Goal: Information Seeking & Learning: Learn about a topic

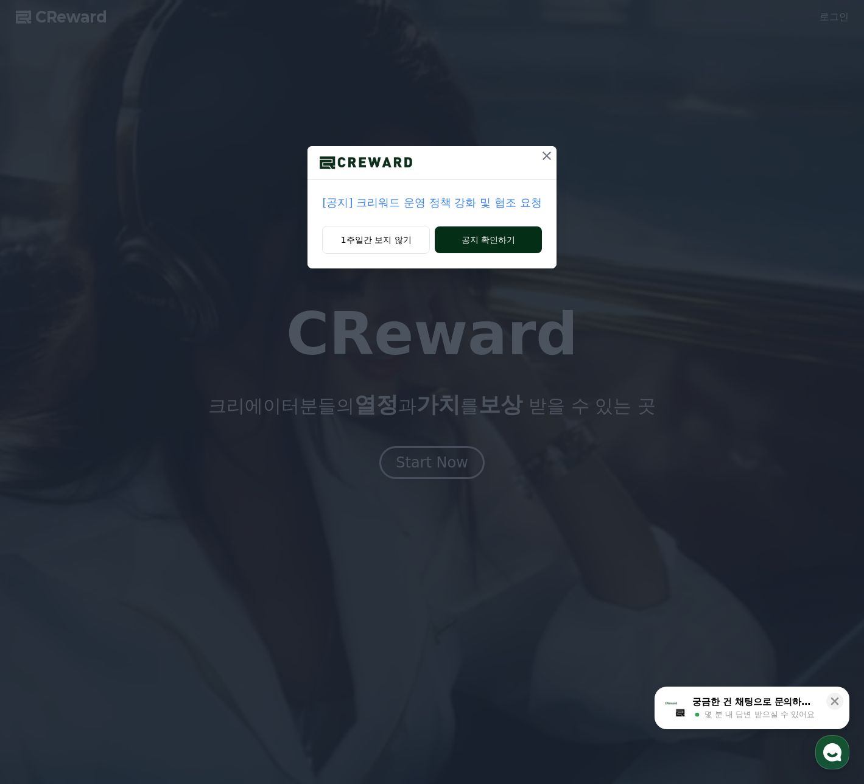
click at [491, 248] on button "공지 확인하기" at bounding box center [488, 239] width 107 height 27
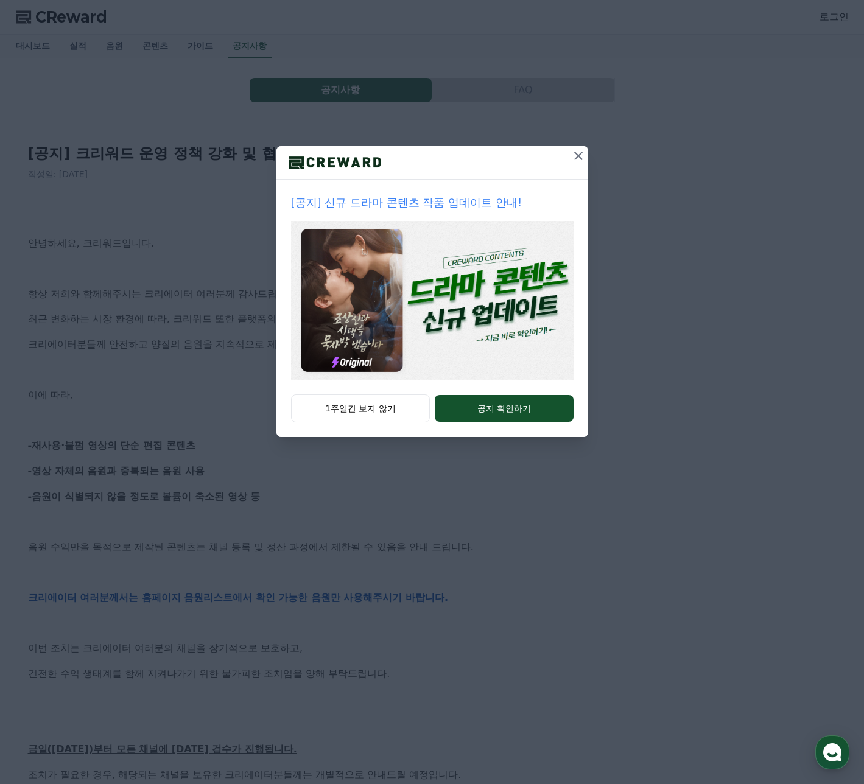
click at [583, 152] on icon at bounding box center [578, 156] width 15 height 15
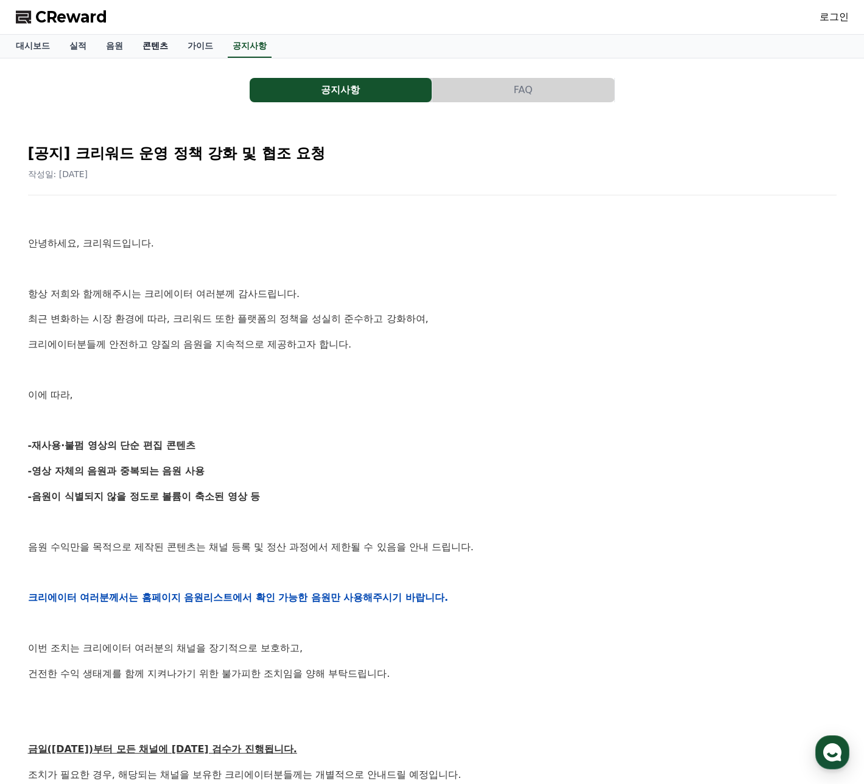
click at [151, 45] on link "콘텐츠" at bounding box center [155, 46] width 45 height 23
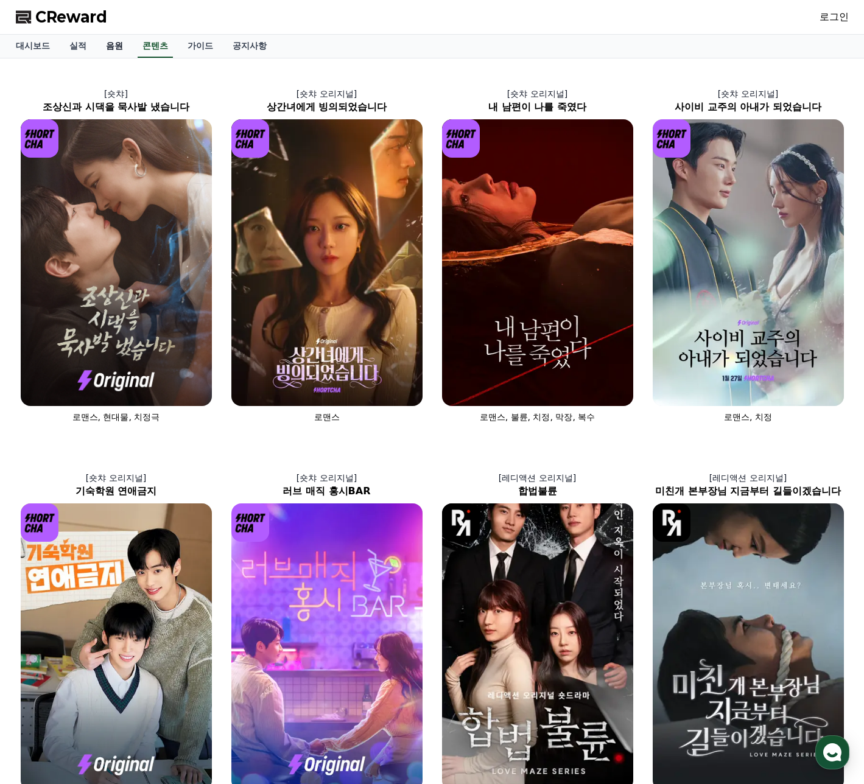
click at [116, 43] on link "음원" at bounding box center [114, 46] width 37 height 23
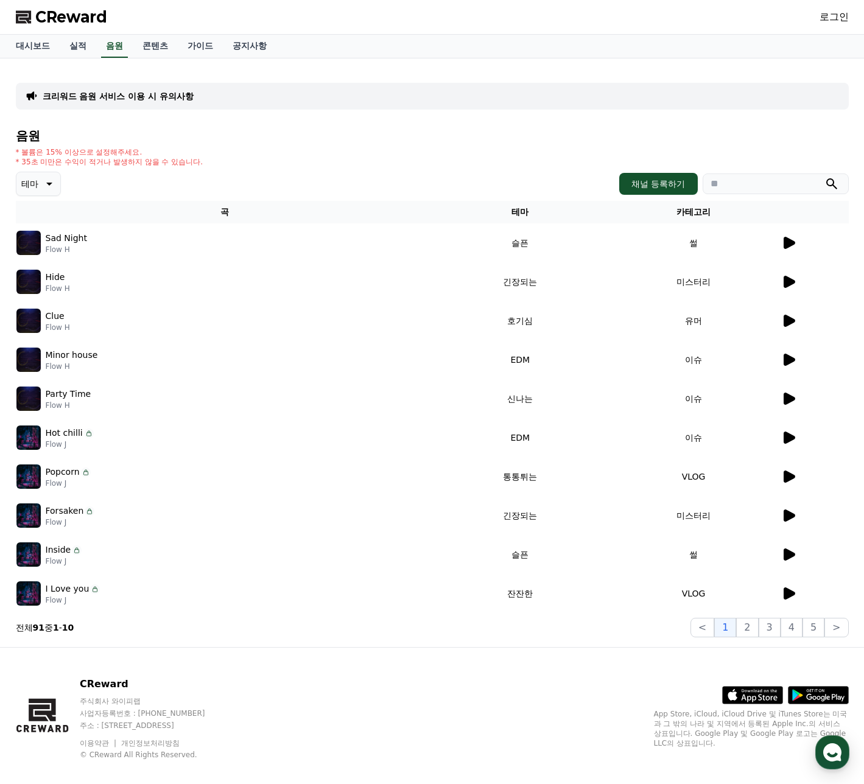
click at [799, 249] on div at bounding box center [814, 243] width 67 height 15
click at [793, 247] on icon at bounding box center [788, 243] width 15 height 15
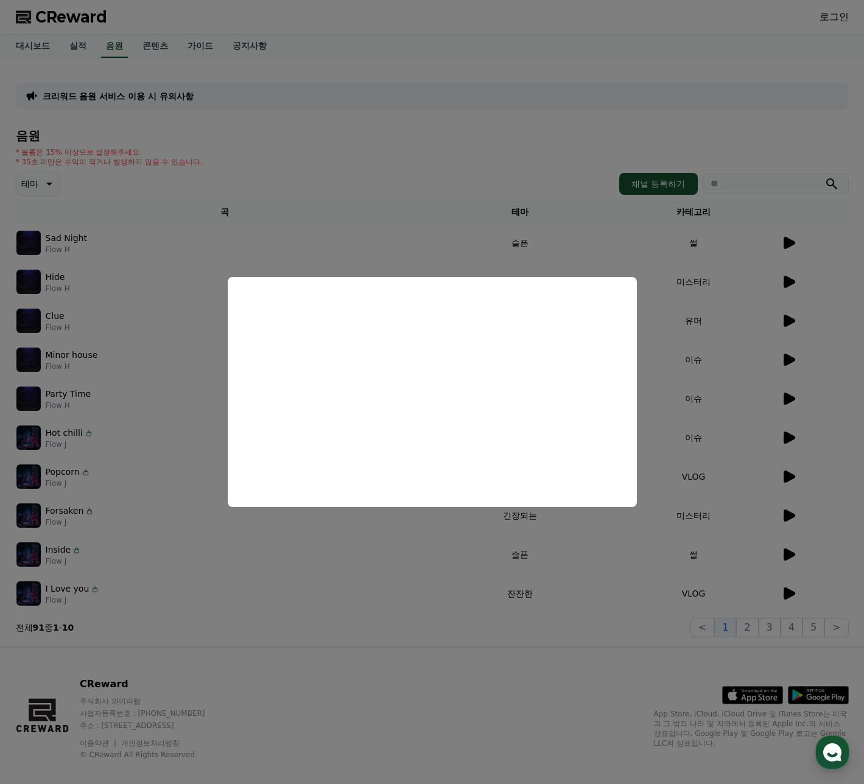
click at [695, 531] on button "close modal" at bounding box center [432, 392] width 864 height 784
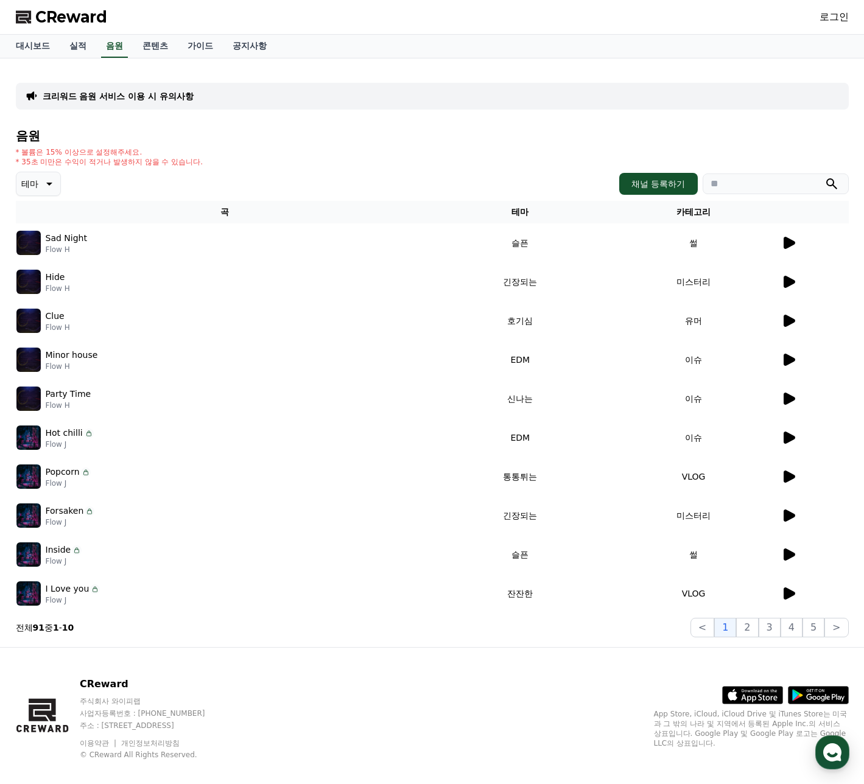
click at [791, 281] on icon at bounding box center [789, 282] width 12 height 12
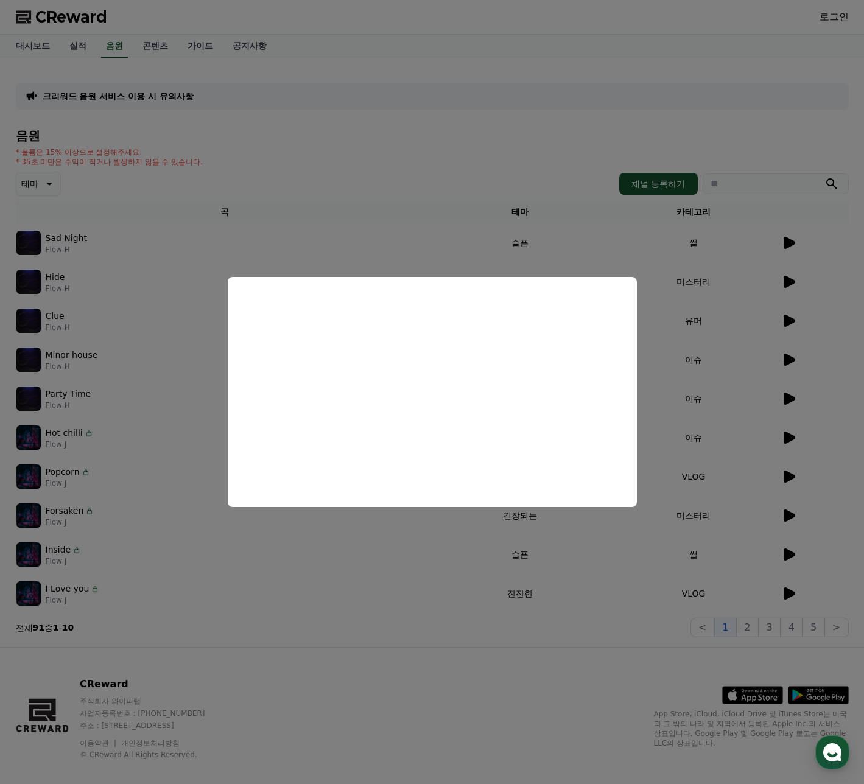
click at [738, 363] on button "close modal" at bounding box center [432, 392] width 864 height 784
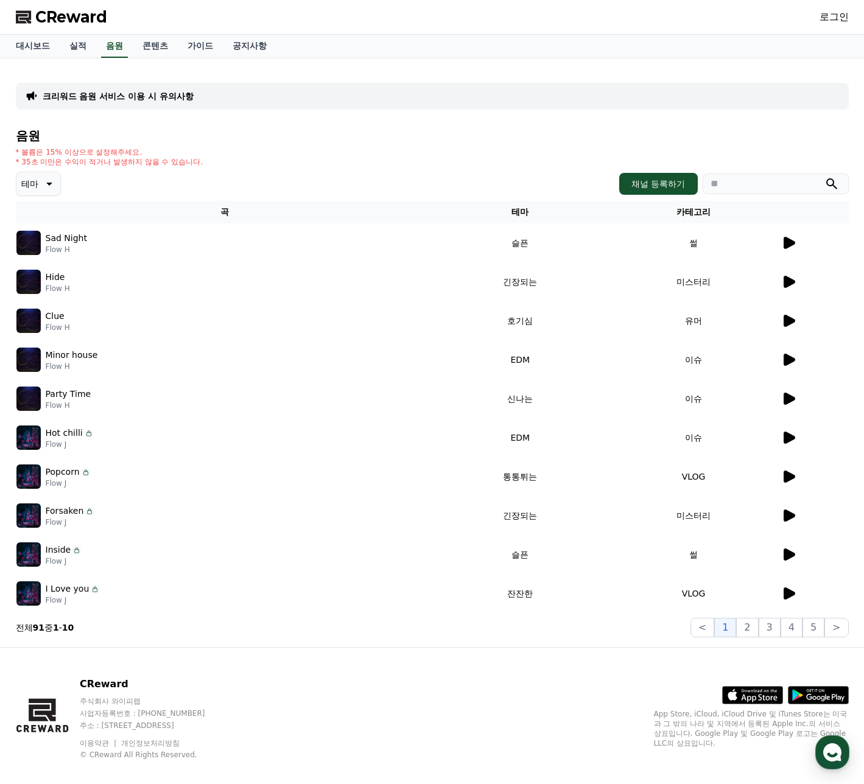
click at [786, 321] on icon at bounding box center [789, 321] width 12 height 12
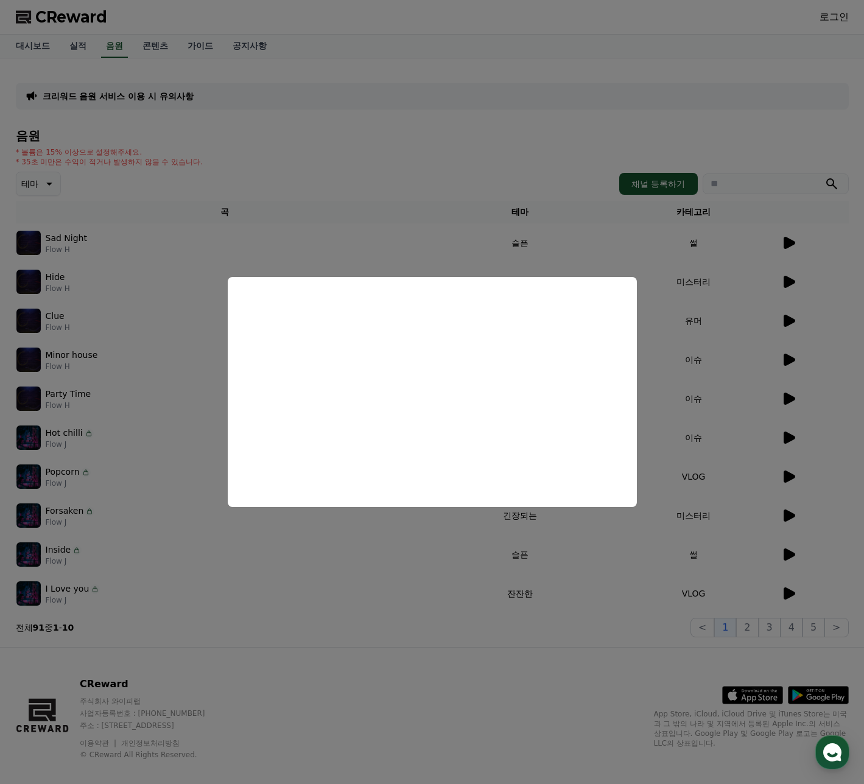
click at [746, 326] on button "close modal" at bounding box center [432, 392] width 864 height 784
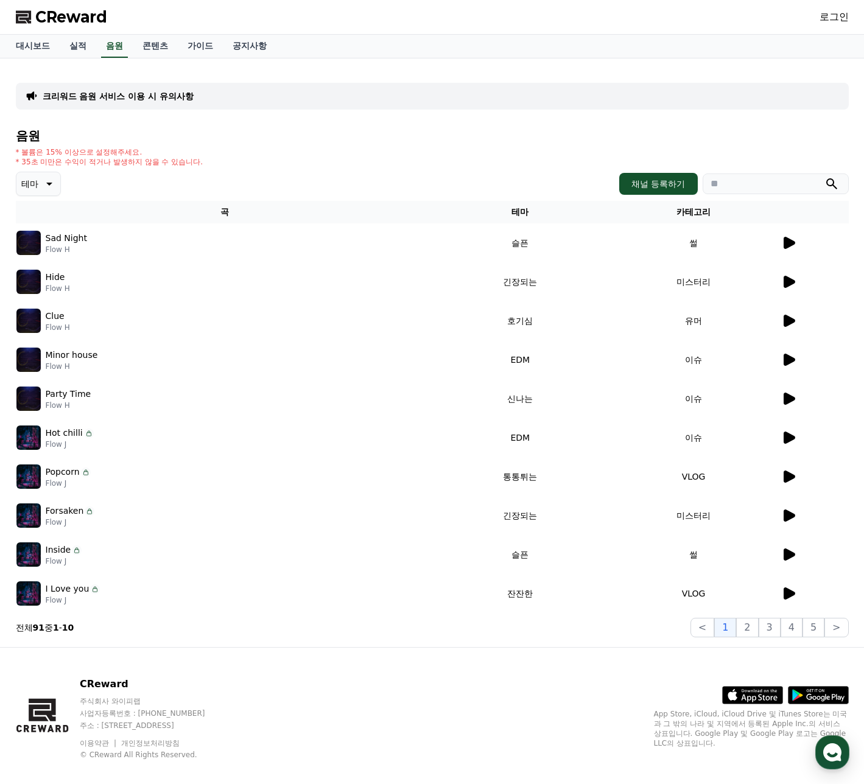
click at [785, 440] on icon at bounding box center [789, 438] width 12 height 12
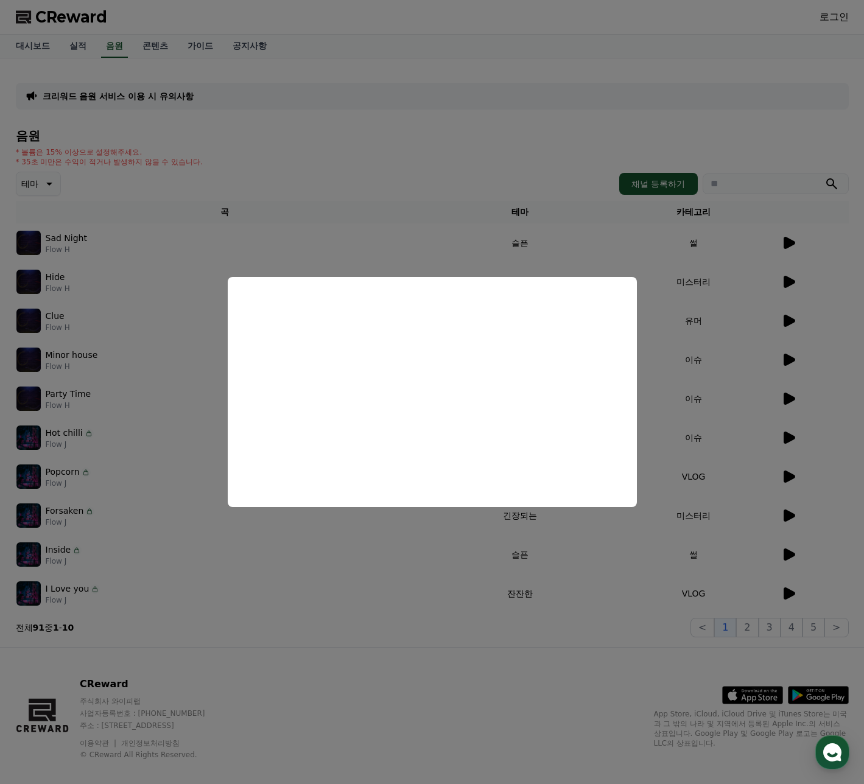
click at [732, 431] on button "close modal" at bounding box center [432, 392] width 864 height 784
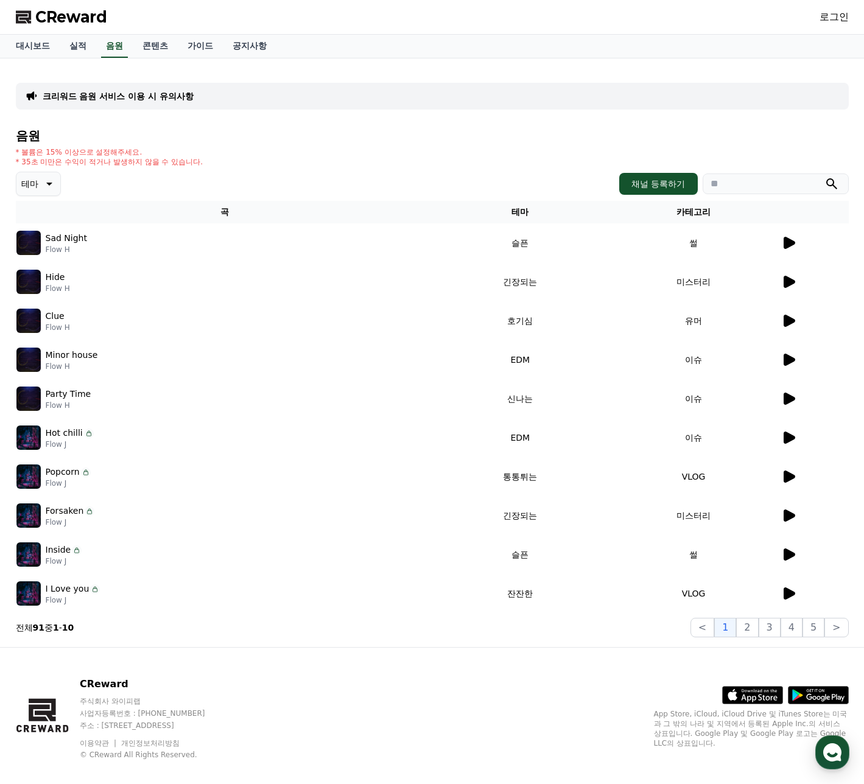
click at [791, 401] on icon at bounding box center [789, 399] width 12 height 12
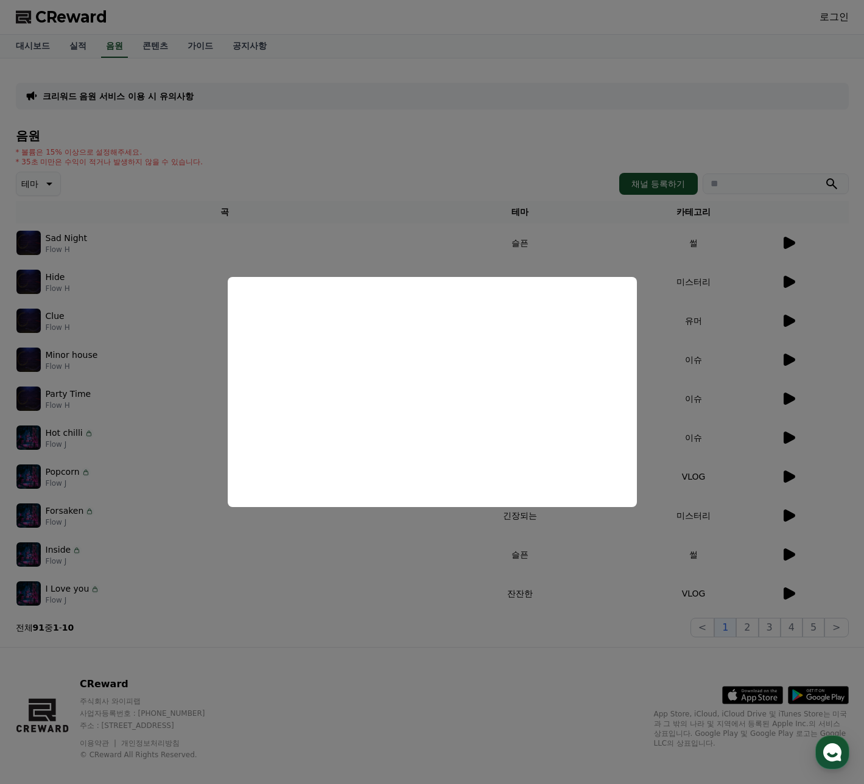
click at [737, 402] on button "close modal" at bounding box center [432, 392] width 864 height 784
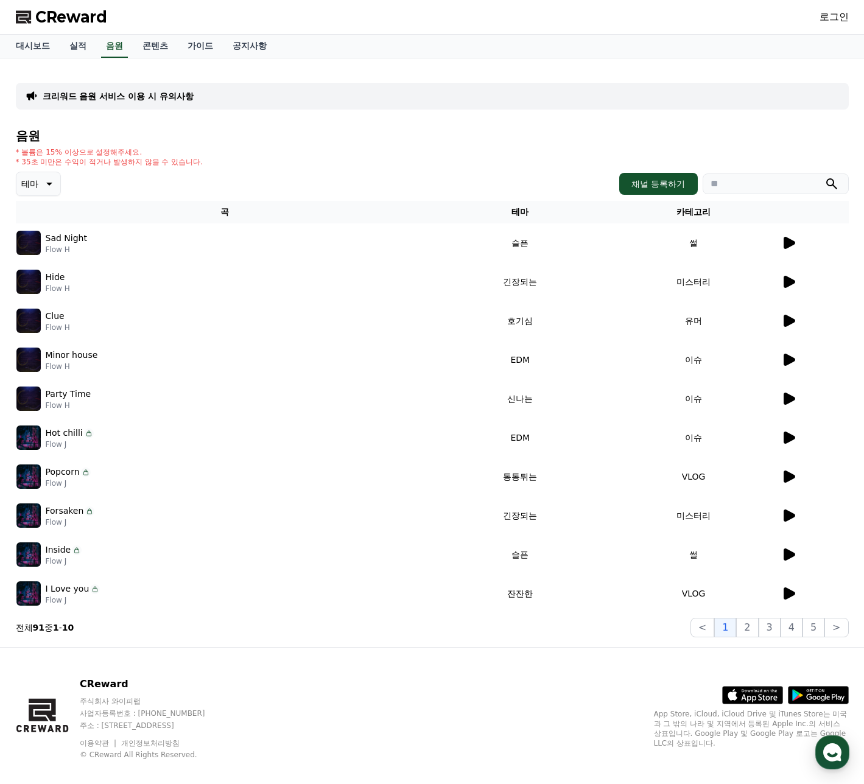
click at [782, 365] on icon at bounding box center [788, 359] width 15 height 15
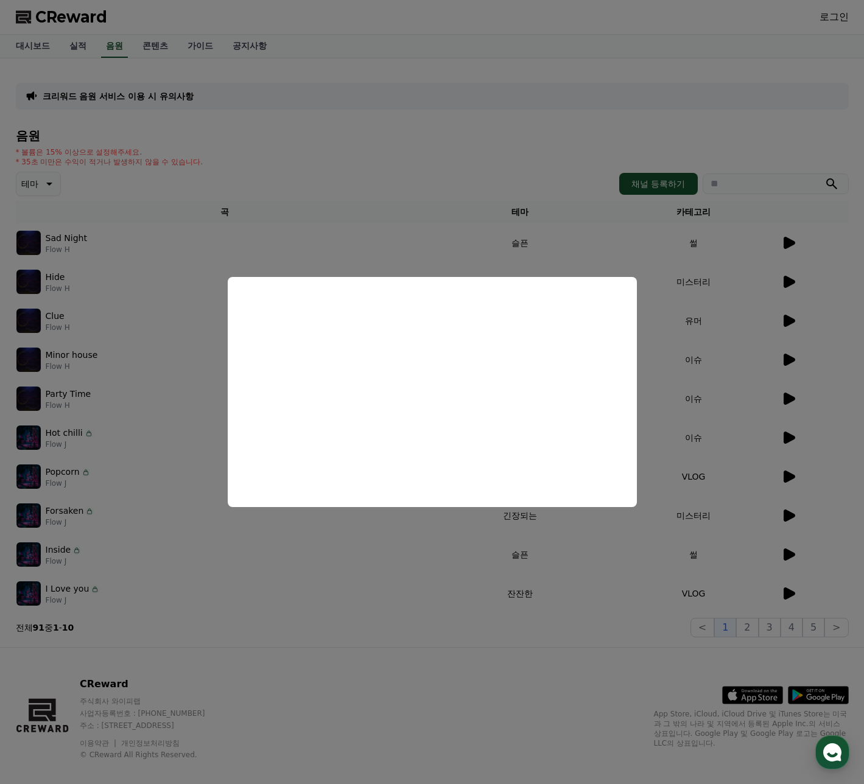
click at [766, 362] on button "close modal" at bounding box center [432, 392] width 864 height 784
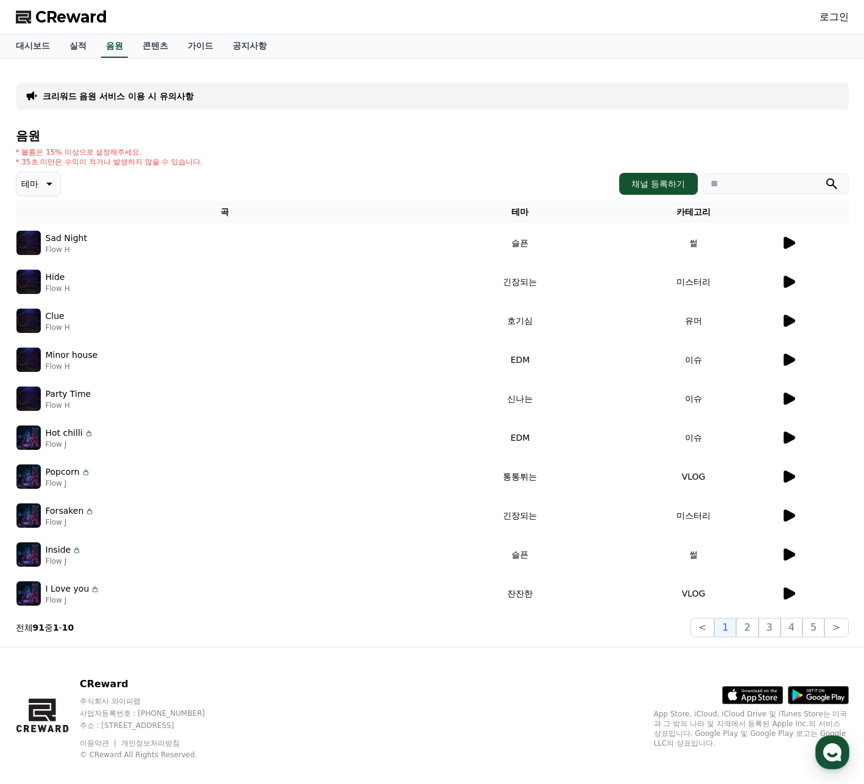
click at [155, 60] on div "크리워드 음원 서비스 이용 시 유의사항 음원 * 볼륨은 15% 이상으로 설정해주세요. * 35초 미만은 수익이 적거나 발생하지 않을 수 있습니…" at bounding box center [432, 352] width 852 height 589
click at [155, 49] on link "콘텐츠" at bounding box center [155, 46] width 45 height 23
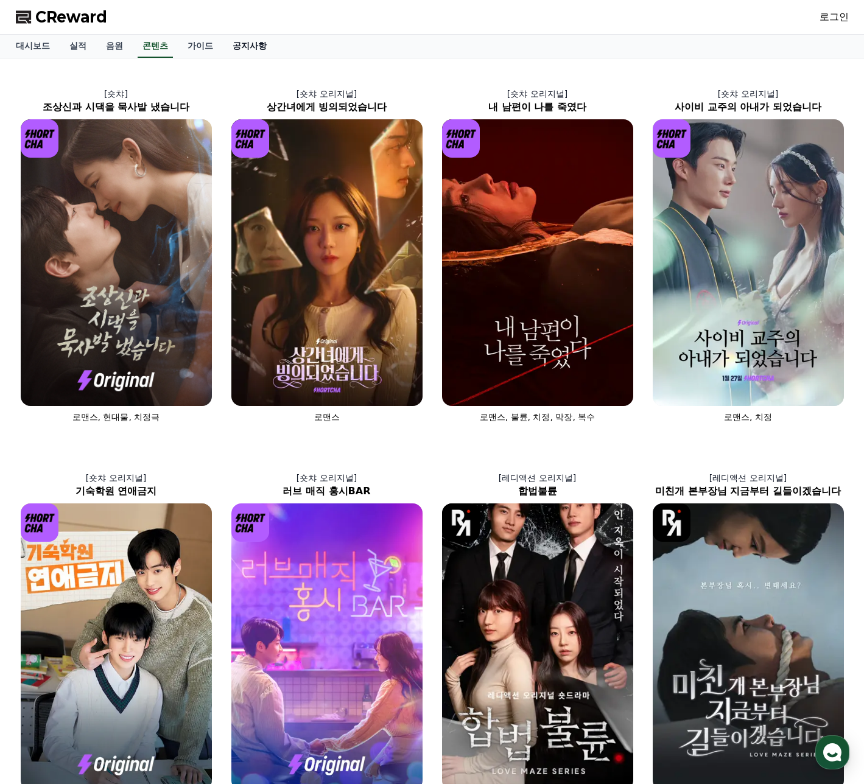
click at [253, 44] on link "공지사항" at bounding box center [250, 46] width 54 height 23
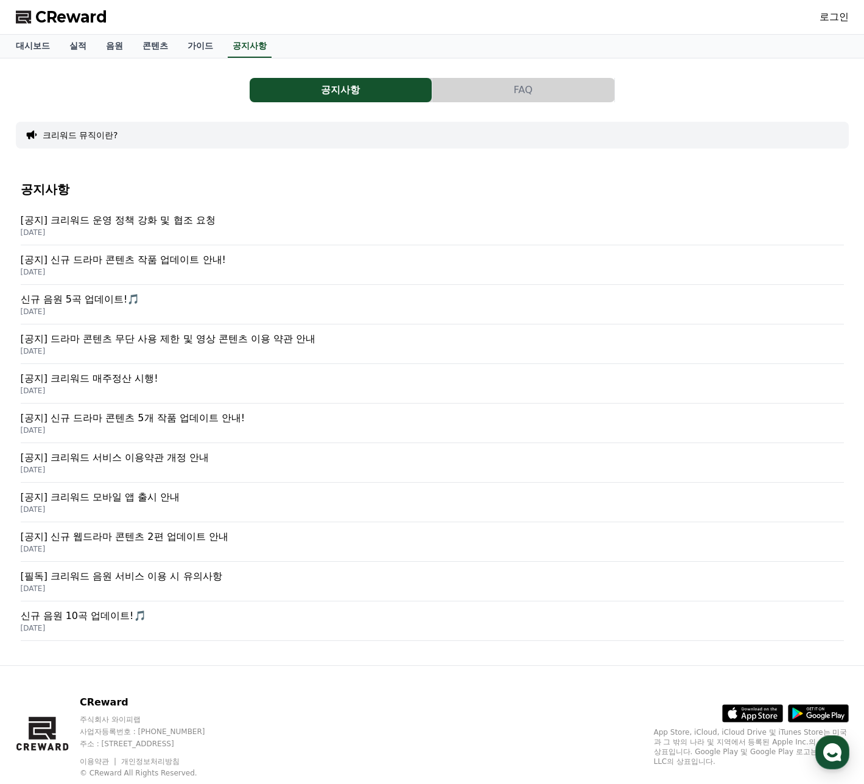
click at [175, 220] on p "[공지] 크리워드 운영 정책 강화 및 협조 요청" at bounding box center [432, 220] width 823 height 15
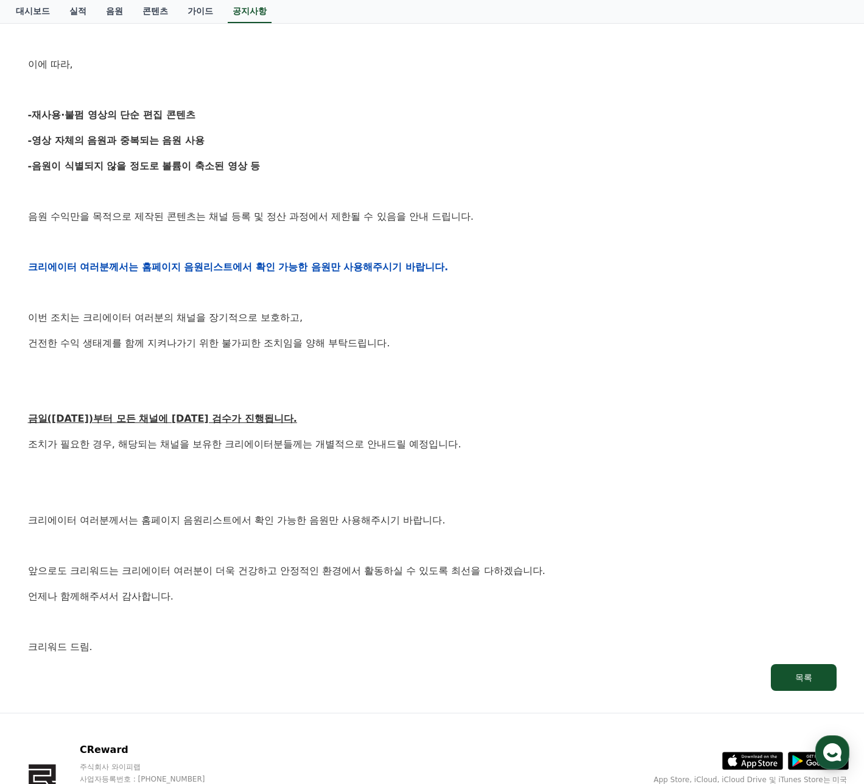
scroll to position [411, 0]
